Goal: Task Accomplishment & Management: Use online tool/utility

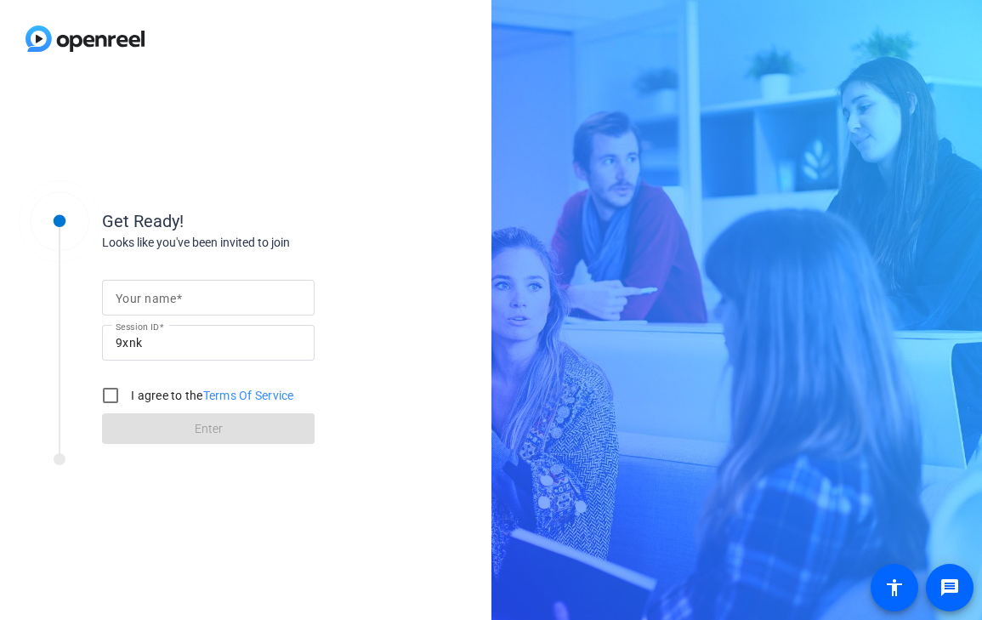
click at [138, 307] on input "Your name" at bounding box center [208, 297] width 185 height 20
type input "[PERSON_NAME]"
click at [186, 182] on div "Get Ready! Looks like you've been invited to join Your name [PERSON_NAME] Sessi…" at bounding box center [272, 312] width 340 height 266
click at [109, 395] on input "I agree to the Terms Of Service" at bounding box center [111, 395] width 34 height 34
checkbox input "true"
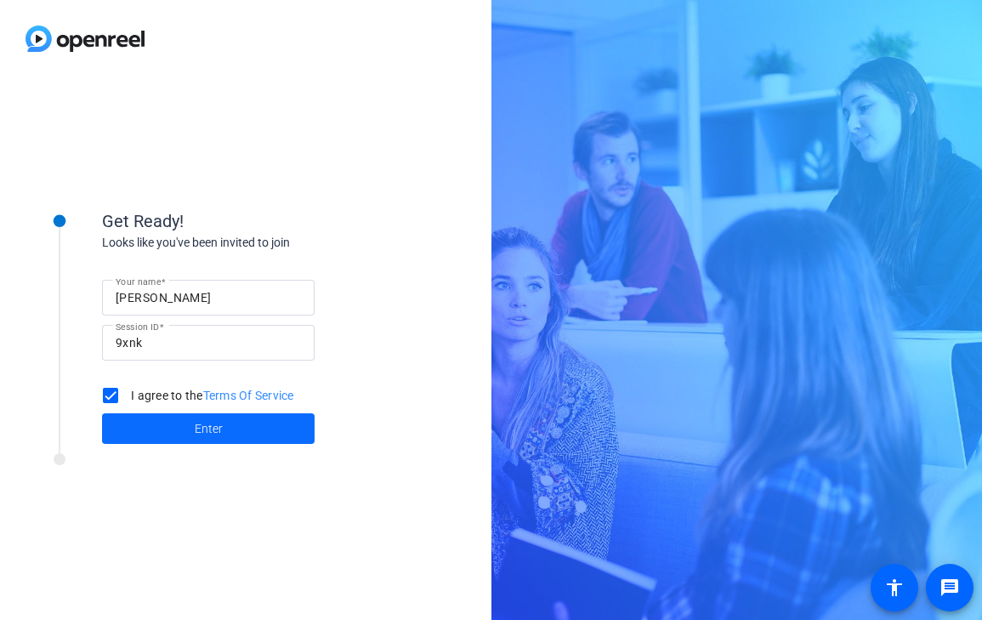
click at [168, 430] on span at bounding box center [208, 428] width 213 height 41
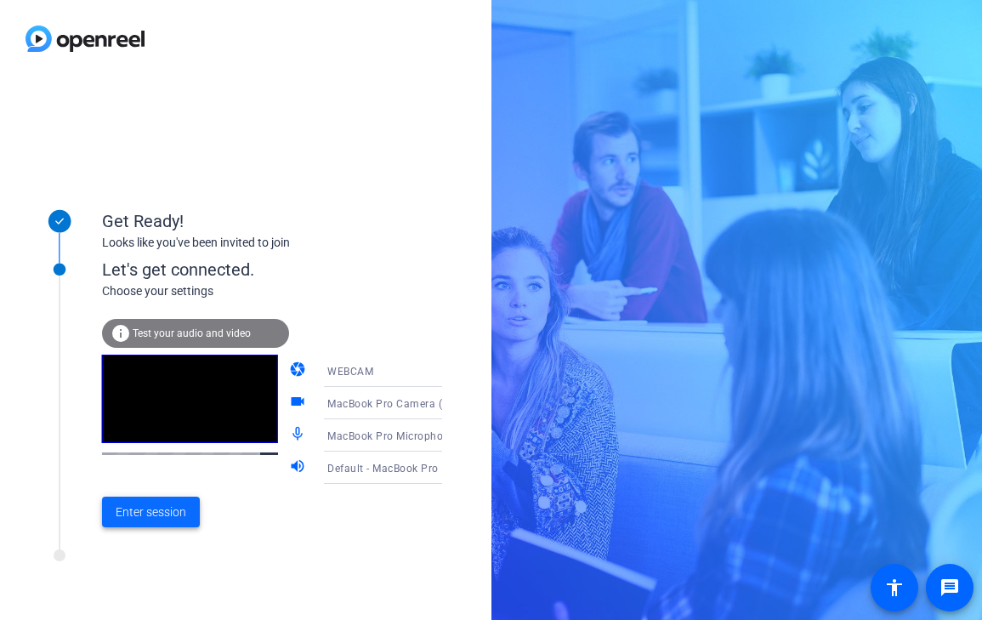
click at [139, 519] on span "Enter session" at bounding box center [151, 513] width 71 height 18
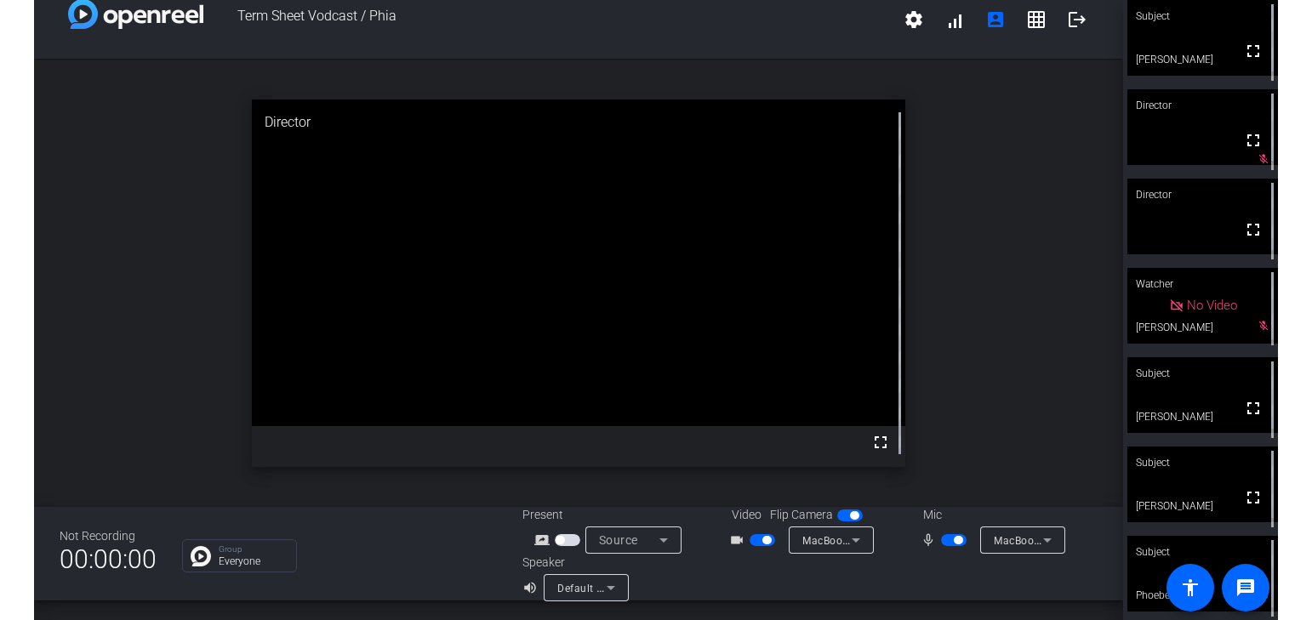
scroll to position [5, 0]
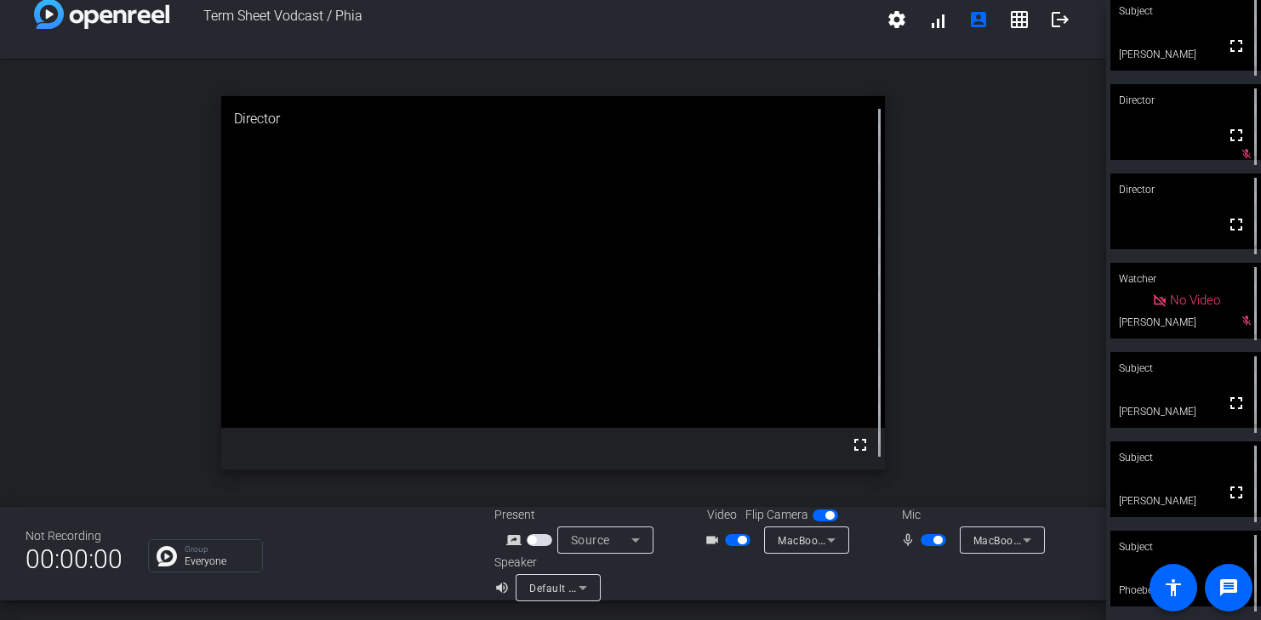
click at [941, 540] on span "button" at bounding box center [937, 540] width 9 height 9
click at [925, 541] on span "button" at bounding box center [925, 540] width 9 height 9
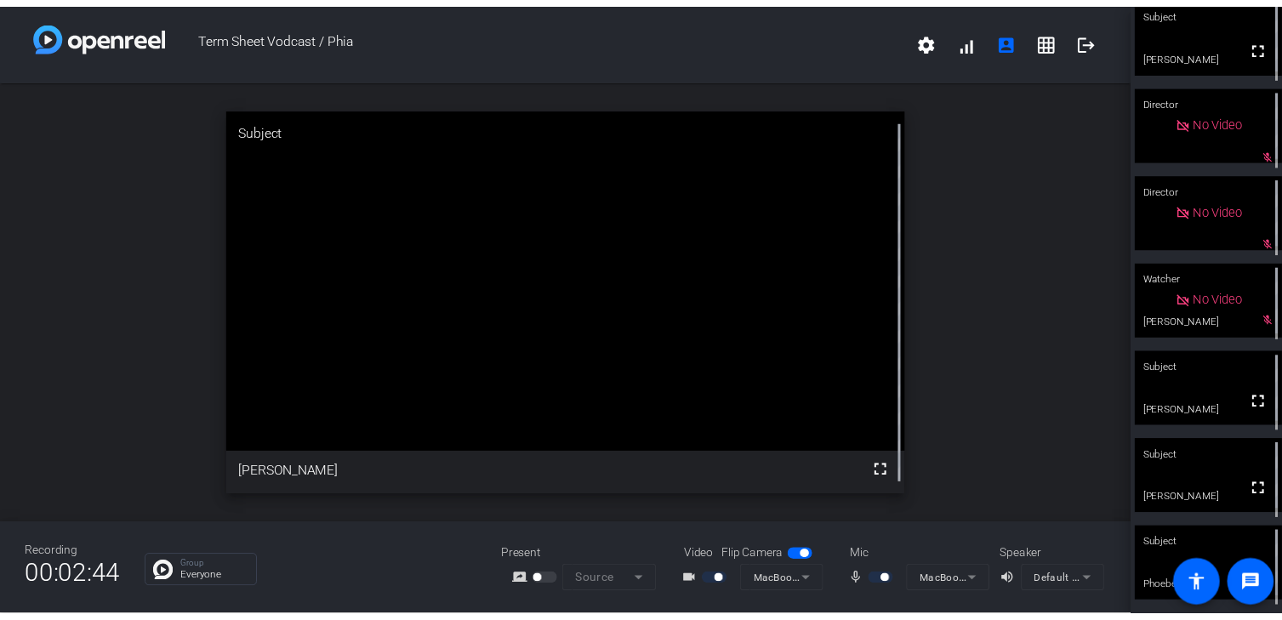
scroll to position [0, 0]
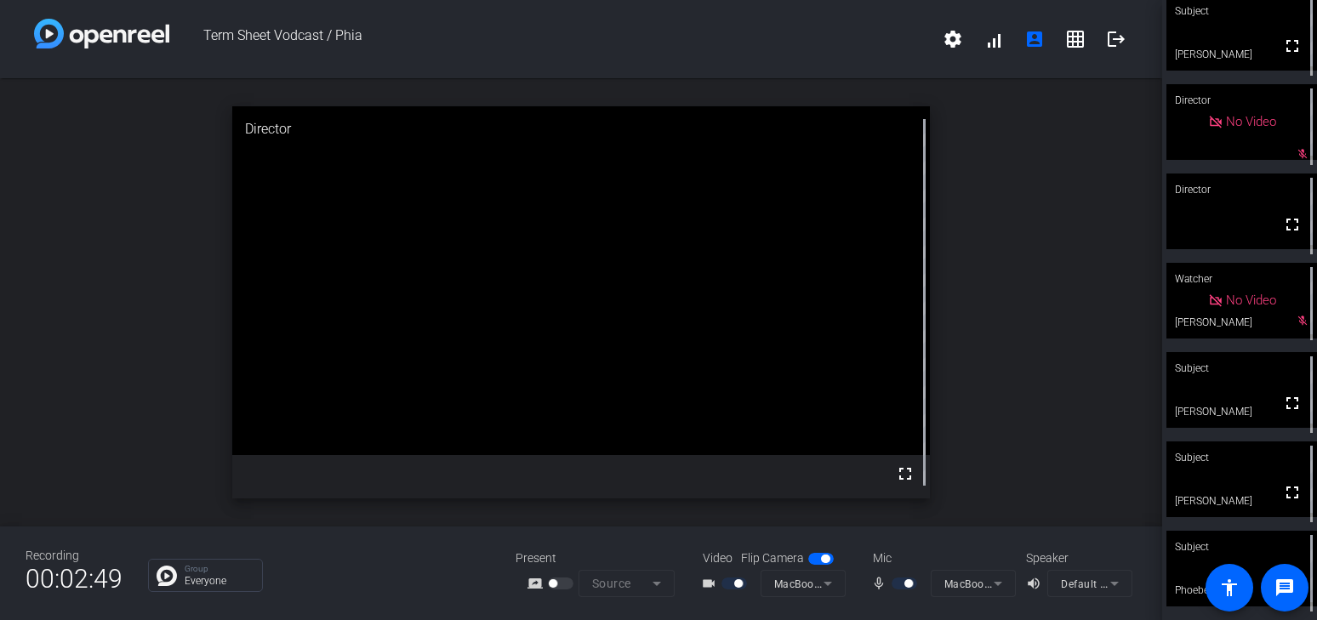
click at [982, 200] on div "open_in_new Director fullscreen" at bounding box center [581, 302] width 1162 height 448
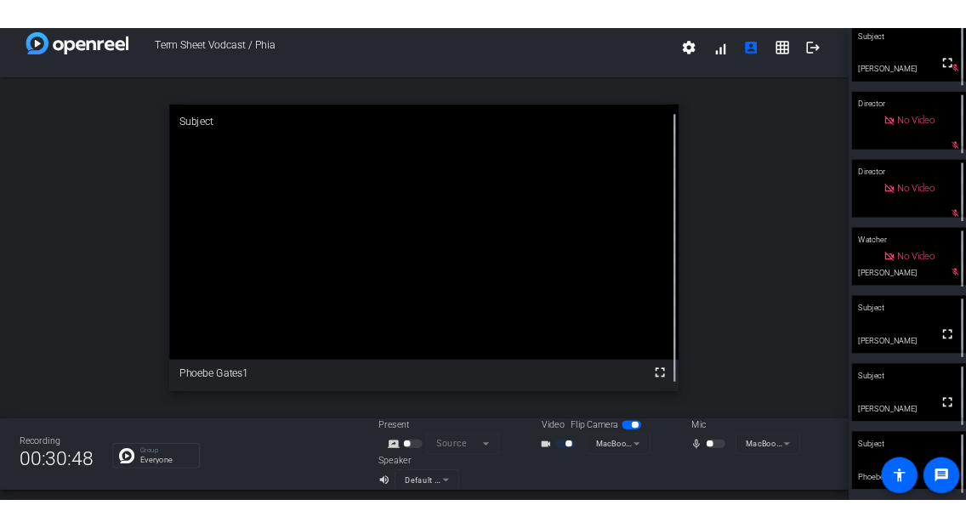
scroll to position [20, 0]
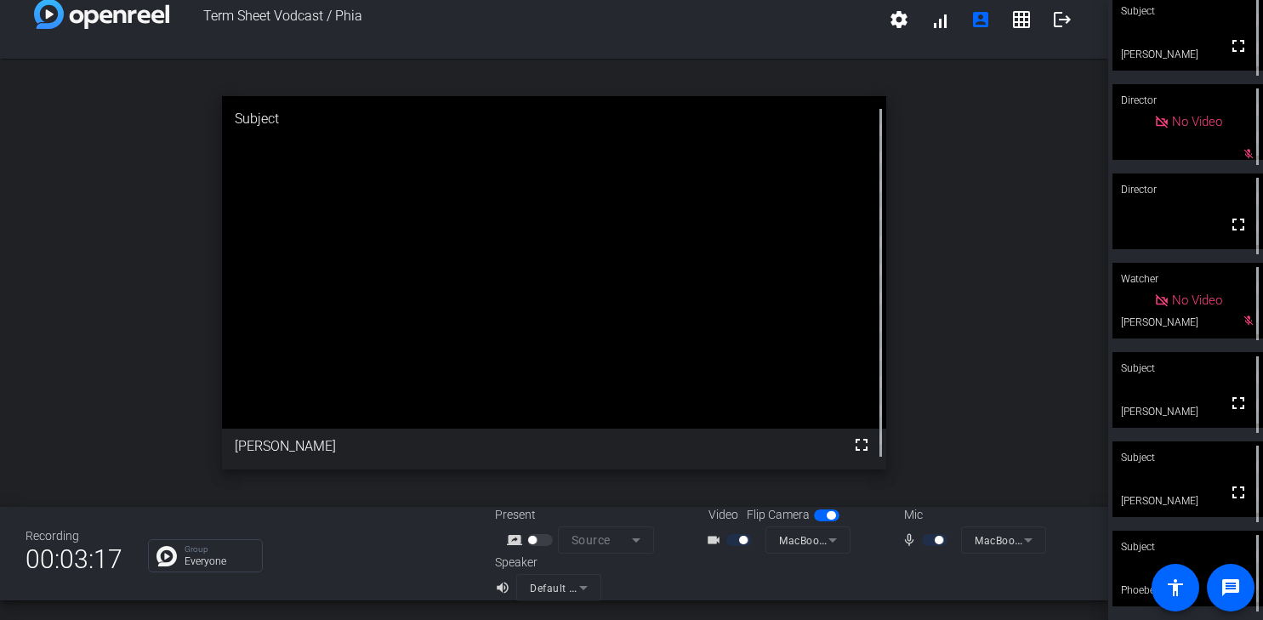
click at [953, 241] on div "open_in_new Subject fullscreen [PERSON_NAME]" at bounding box center [554, 283] width 1108 height 448
click at [922, 274] on div "open_in_new Subject fullscreen [PERSON_NAME]" at bounding box center [554, 283] width 1108 height 448
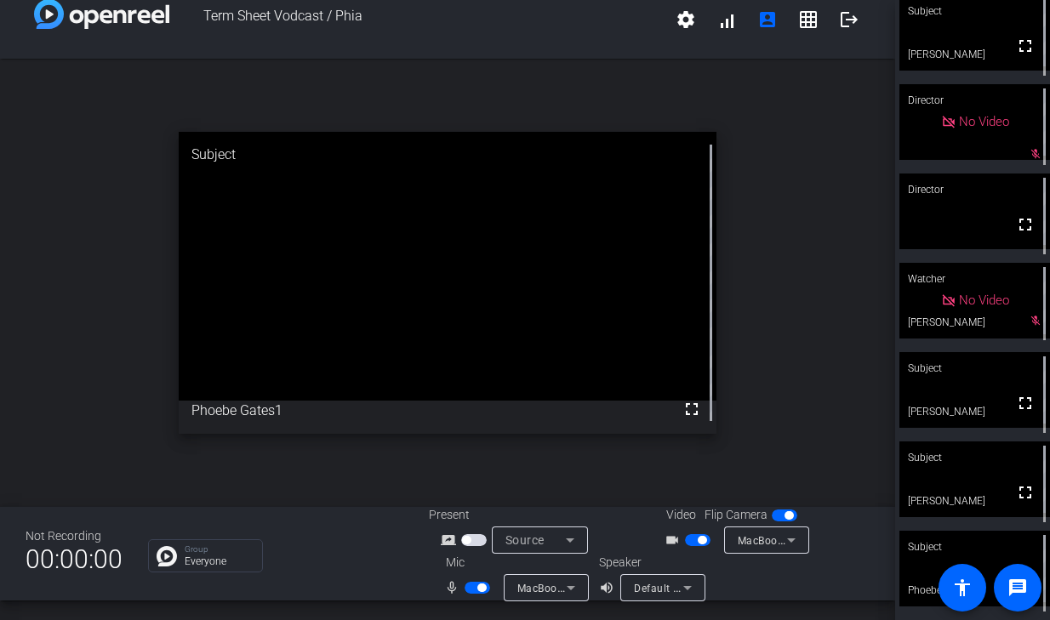
click at [765, 111] on div "open_in_new Subject fullscreen Phoebe Gates1" at bounding box center [447, 283] width 895 height 448
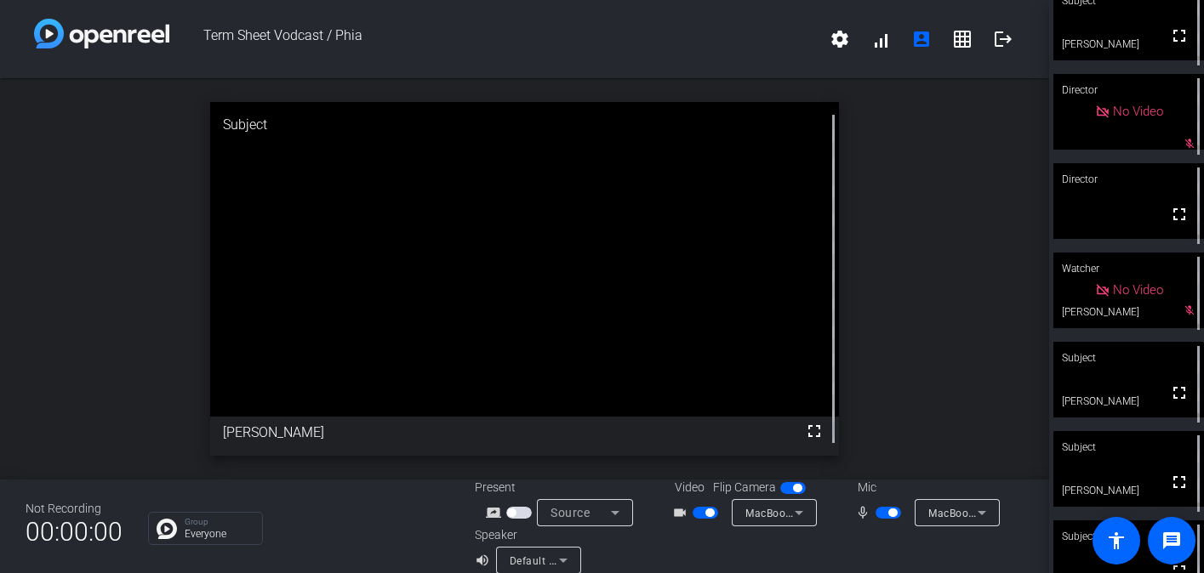
scroll to position [0, 0]
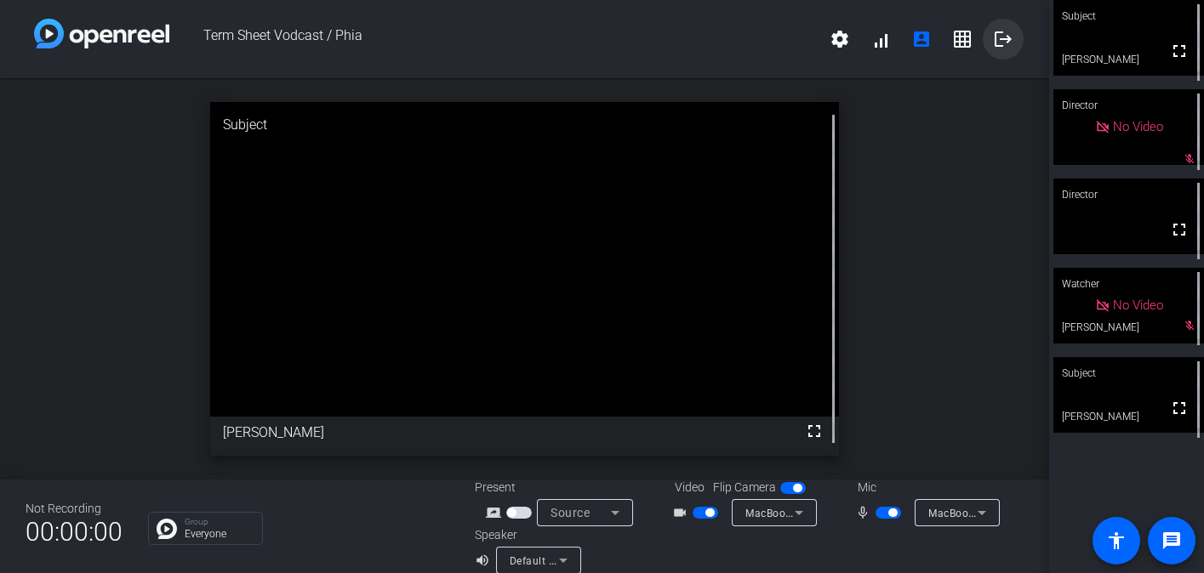
click at [982, 41] on mat-icon "logout" at bounding box center [1003, 39] width 20 height 20
